Goal: Information Seeking & Learning: Compare options

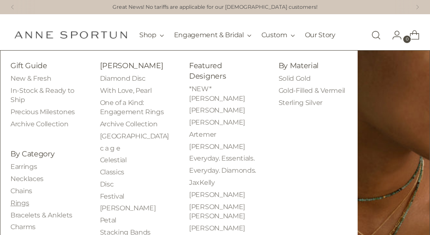
click at [28, 207] on link "Rings" at bounding box center [19, 203] width 18 height 8
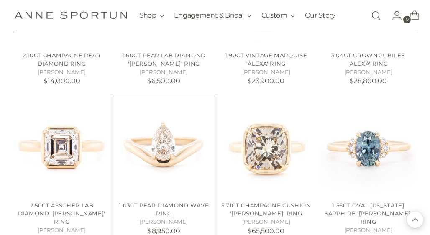
scroll to position [609, 0]
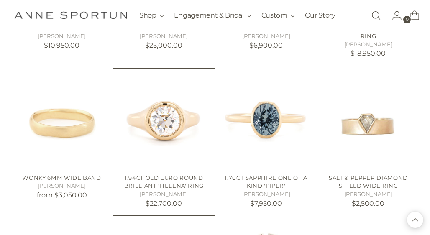
scroll to position [1207, 0]
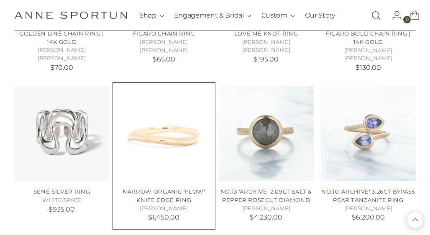
scroll to position [1823, 0]
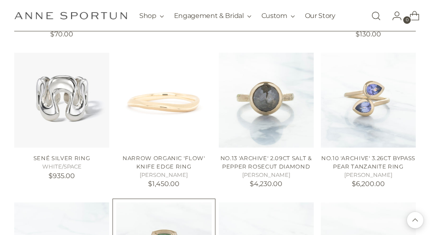
scroll to position [1855, 0]
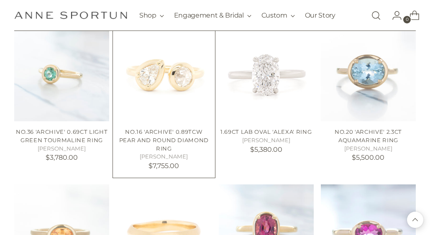
scroll to position [2369, 0]
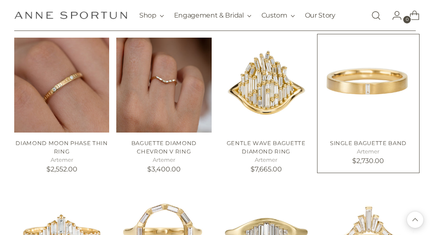
scroll to position [2986, 0]
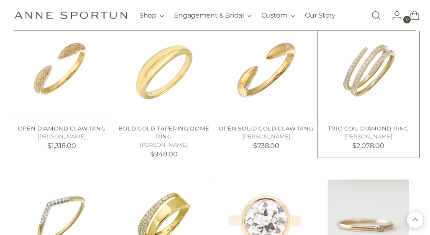
scroll to position [3458, 0]
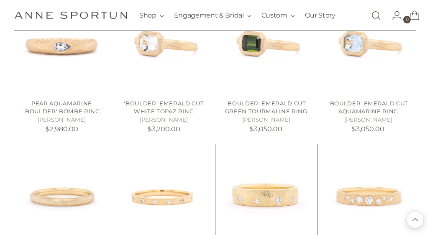
scroll to position [4232, 0]
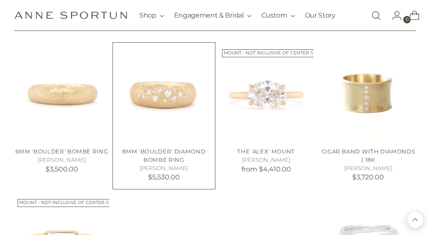
scroll to position [4804, 0]
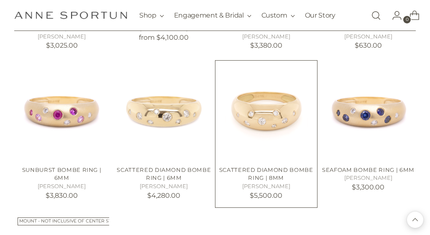
scroll to position [5243, 0]
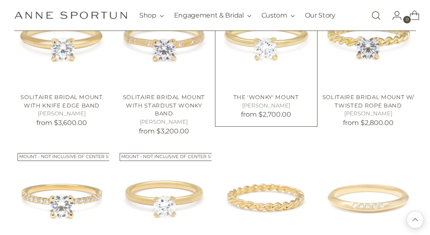
scroll to position [6684, 0]
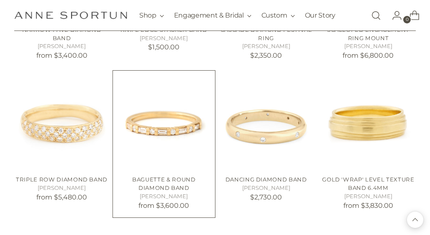
scroll to position [7253, 0]
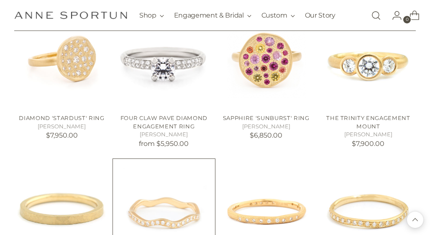
scroll to position [7733, 0]
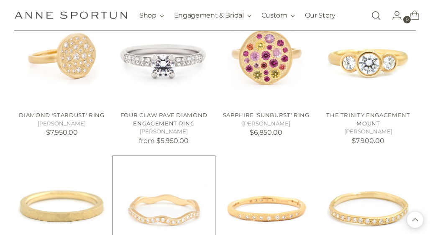
click at [0, 0] on img "Diamond Wave Band" at bounding box center [0, 0] width 0 height 0
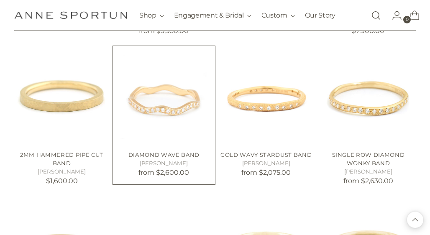
scroll to position [7845, 0]
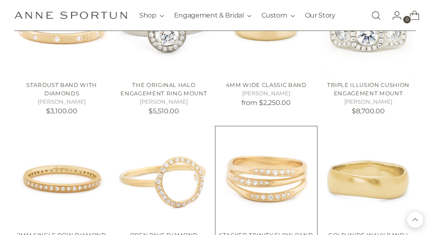
scroll to position [8529, 0]
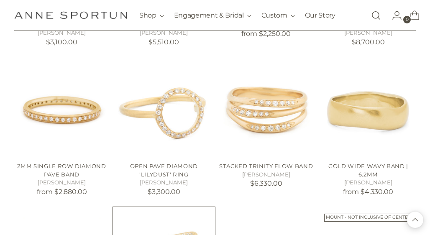
scroll to position [8590, 0]
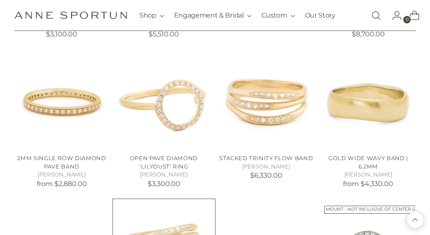
click at [0, 0] on img "Stacked Five Flow Band" at bounding box center [0, 0] width 0 height 0
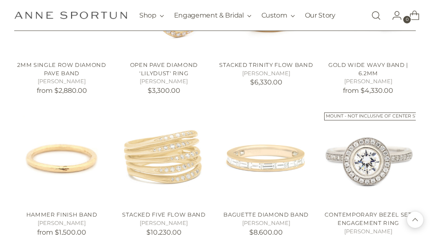
scroll to position [8683, 0]
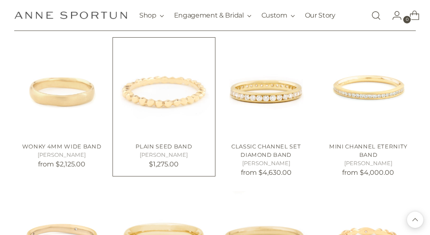
scroll to position [9652, 0]
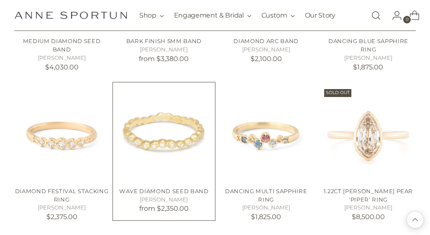
scroll to position [10069, 0]
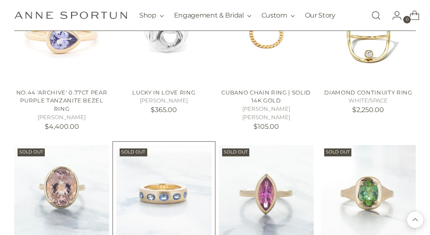
scroll to position [10491, 0]
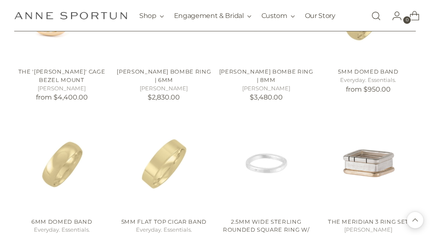
scroll to position [5339, 0]
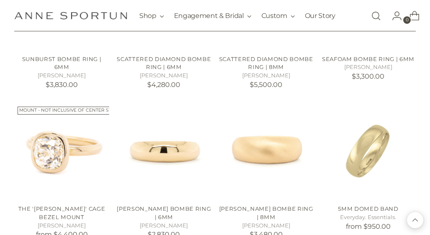
click at [377, 16] on icon "Open search modal" at bounding box center [376, 15] width 9 height 9
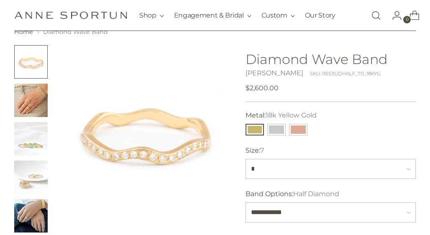
scroll to position [89, 0]
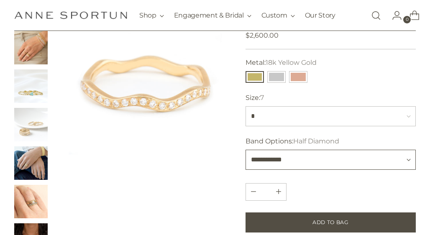
select select "**********"
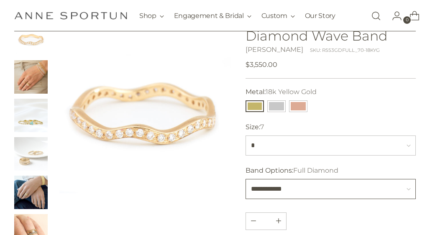
scroll to position [59, 0]
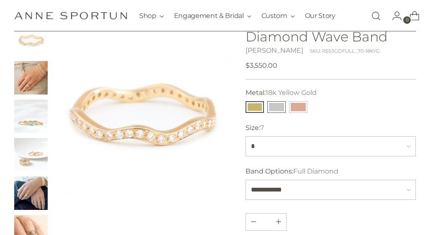
click at [276, 107] on button "14k White Gold" at bounding box center [276, 107] width 18 height 12
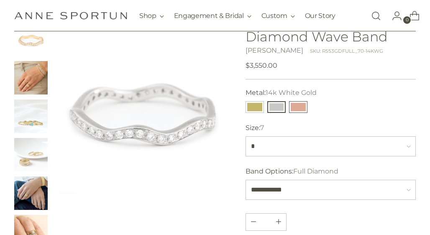
click at [296, 107] on button "14k Rose Gold" at bounding box center [298, 107] width 18 height 12
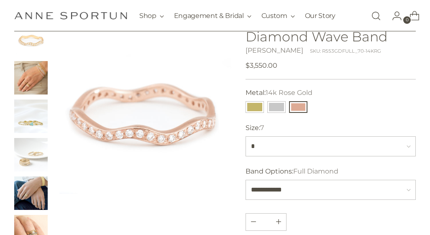
click at [298, 98] on div "**********" at bounding box center [331, 100] width 171 height 25
click at [273, 109] on button "14k White Gold" at bounding box center [276, 107] width 18 height 12
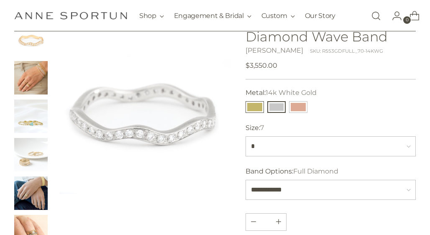
click at [255, 106] on button "18k Yellow Gold" at bounding box center [255, 107] width 18 height 12
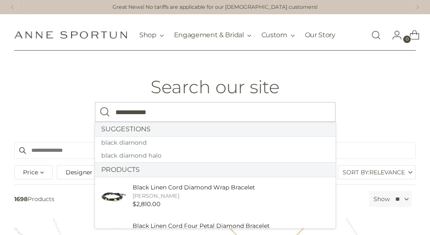
type input "**********"
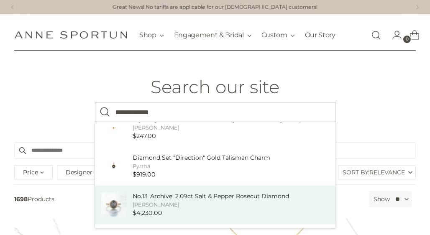
scroll to position [259, 0]
